Goal: Navigation & Orientation: Understand site structure

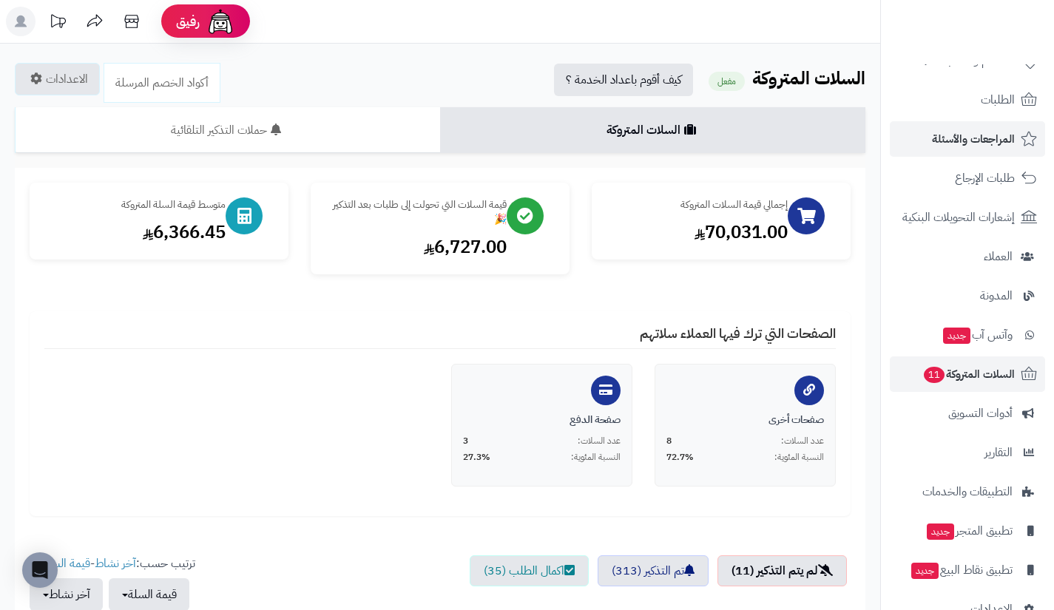
scroll to position [70, 0]
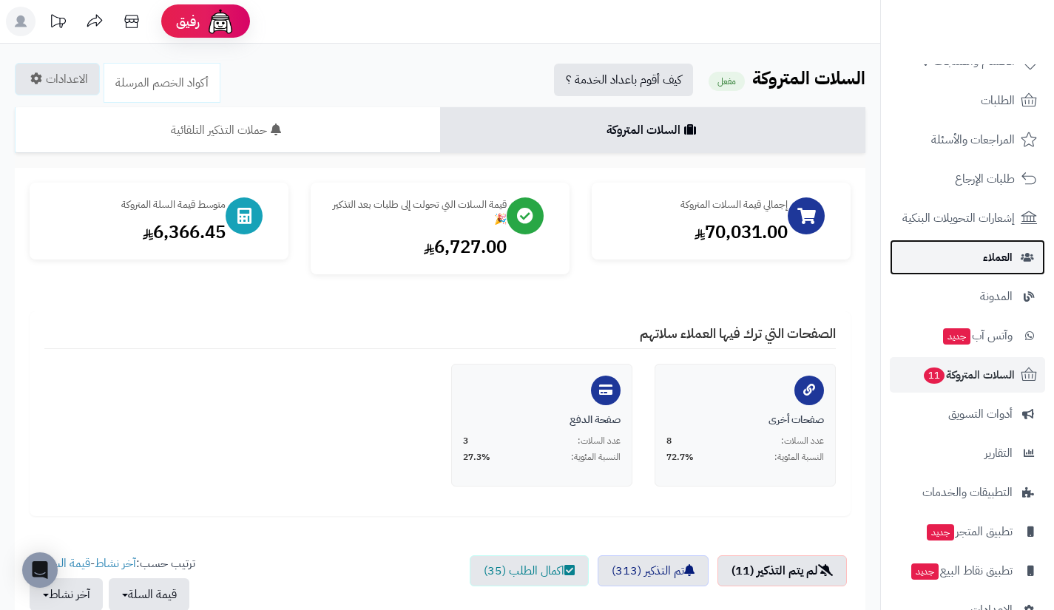
click at [953, 243] on link "العملاء" at bounding box center [967, 257] width 155 height 35
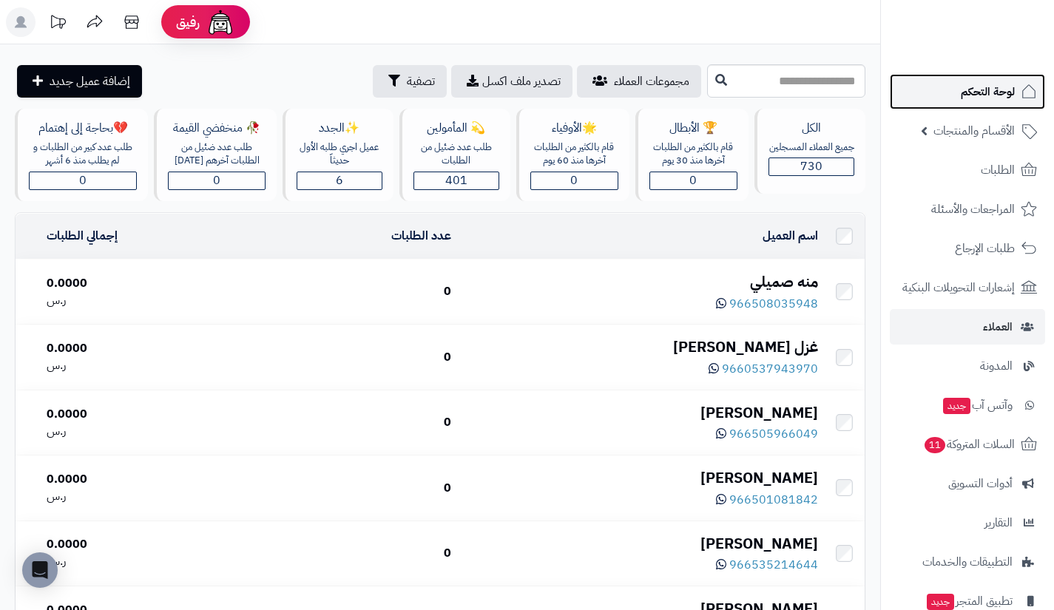
click at [960, 104] on link "لوحة التحكم" at bounding box center [967, 91] width 155 height 35
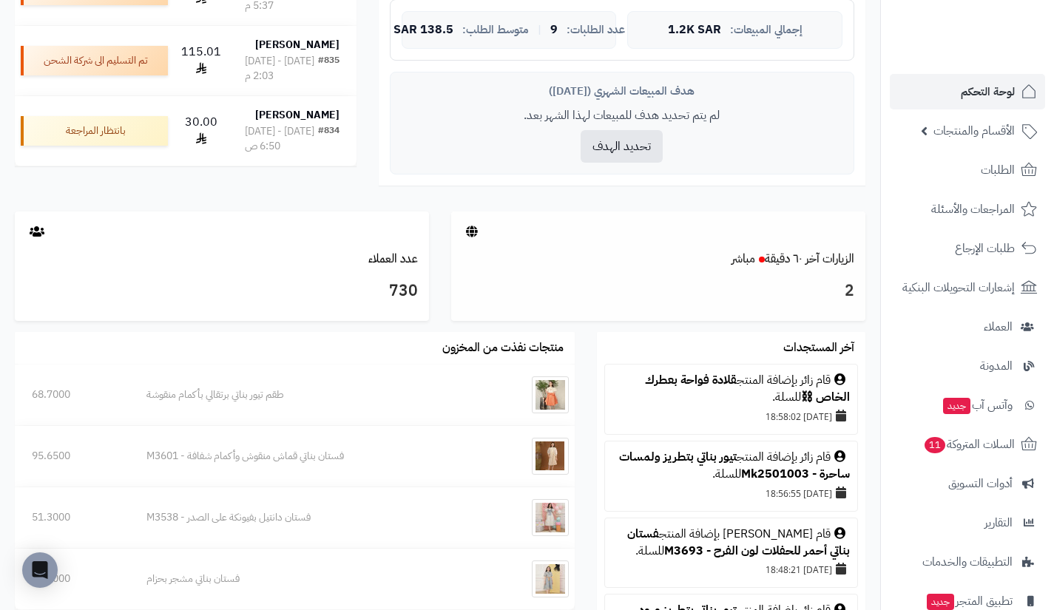
scroll to position [611, 0]
click at [786, 258] on link "الزيارات آخر ٦٠ دقيقة مباشر" at bounding box center [792, 258] width 123 height 18
